Goal: Task Accomplishment & Management: Manage account settings

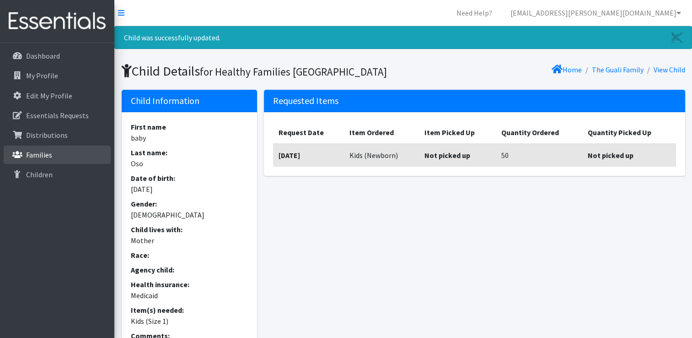
click at [37, 153] on p "Families" at bounding box center [39, 154] width 26 height 9
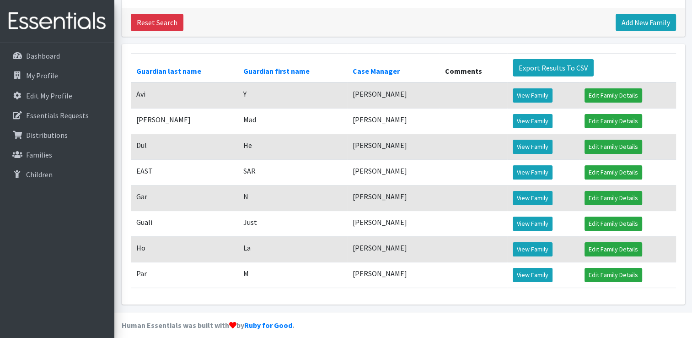
scroll to position [124, 0]
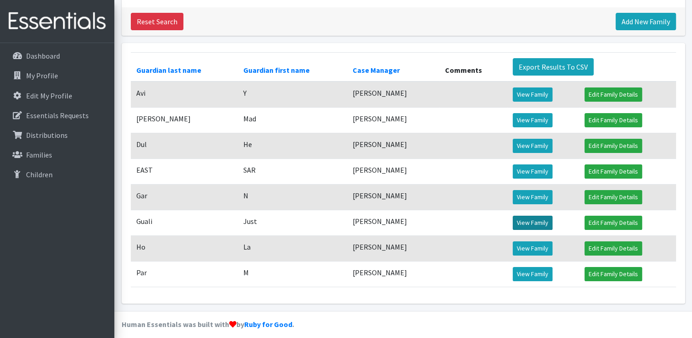
click at [542, 230] on link "View Family" at bounding box center [533, 222] width 40 height 14
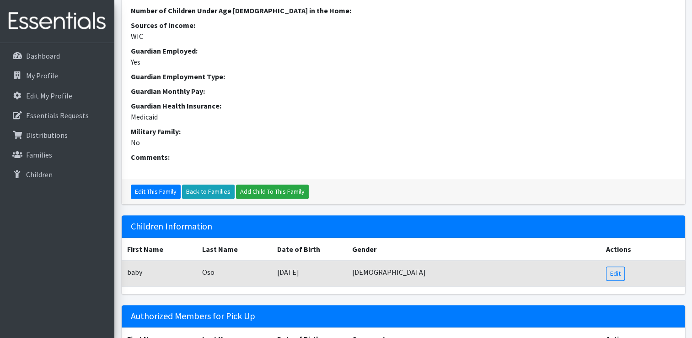
scroll to position [366, 0]
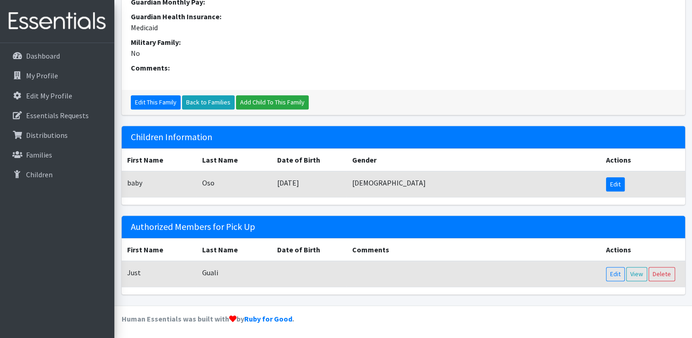
click at [614, 183] on link "Edit" at bounding box center [615, 184] width 19 height 14
